Goal: Information Seeking & Learning: Find specific fact

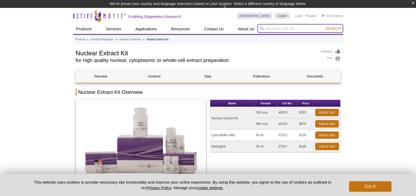
click at [272, 30] on input "search" at bounding box center [300, 28] width 86 height 9
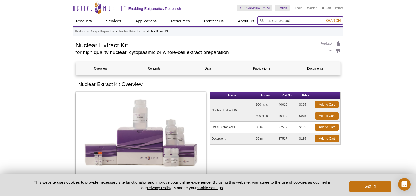
type input "nuclear extract"
click at [324, 18] on button "Search" at bounding box center [333, 20] width 18 height 5
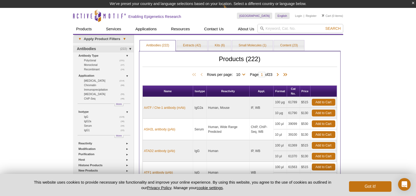
click at [295, 25] on input "search" at bounding box center [300, 28] width 86 height 9
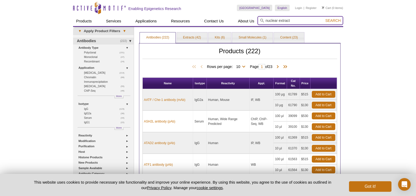
click at [324, 18] on button "Search" at bounding box center [333, 20] width 18 height 5
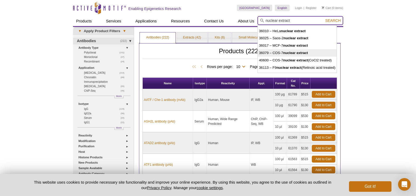
scroll to position [26, 0]
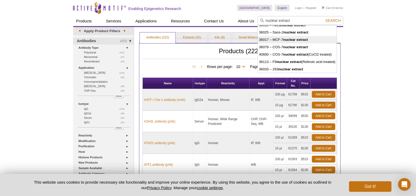
click at [314, 42] on li "36017 – MCF-7 nuclear extract" at bounding box center [297, 39] width 79 height 7
type input "36017 – MCF-7 nuclear extract"
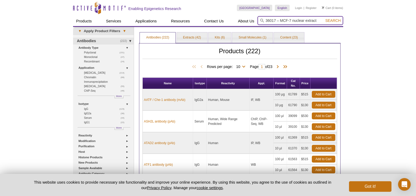
click at [324, 18] on button "Search" at bounding box center [333, 20] width 18 height 5
click at [377, 185] on button "Got it!" at bounding box center [370, 186] width 42 height 11
